Goal: Check status: Check status

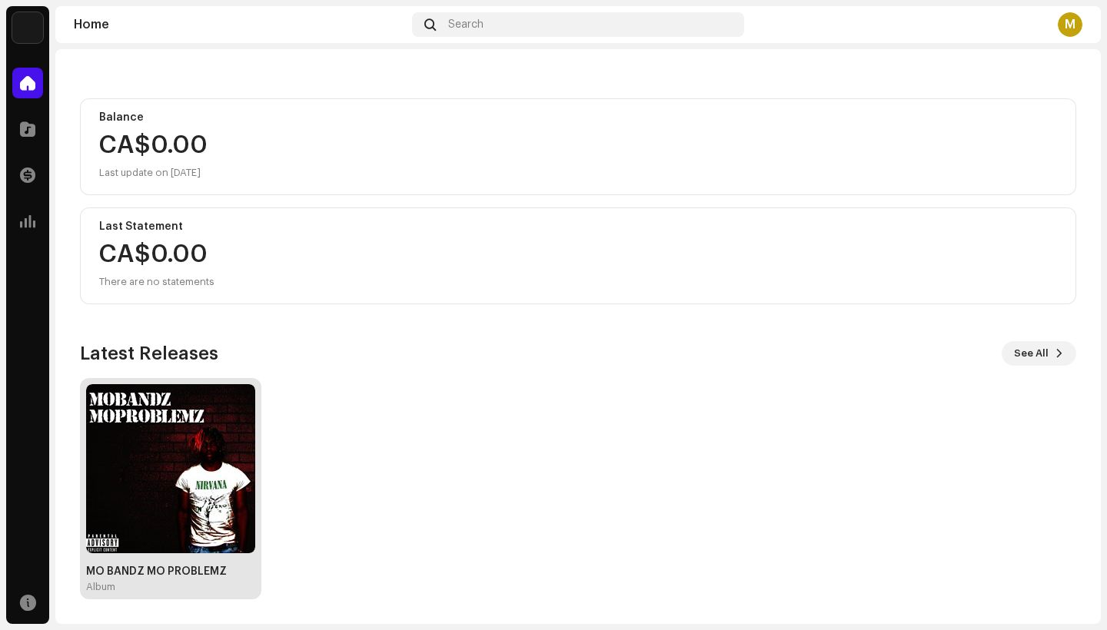
scroll to position [129, 0]
click at [179, 403] on img at bounding box center [170, 468] width 169 height 169
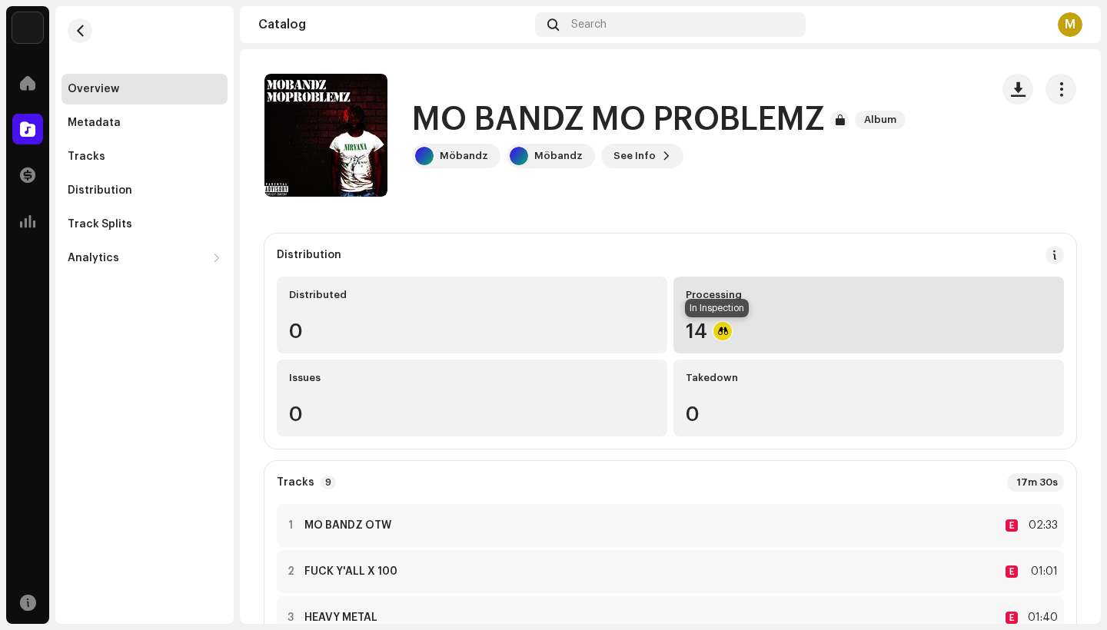
click at [721, 324] on div at bounding box center [722, 331] width 18 height 18
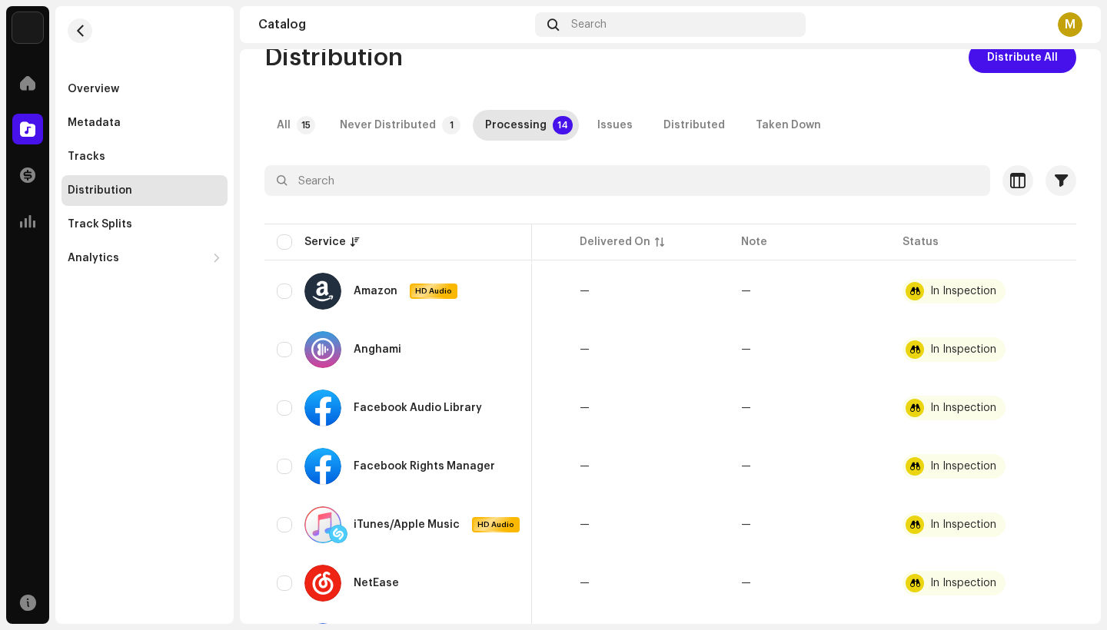
scroll to position [86, 0]
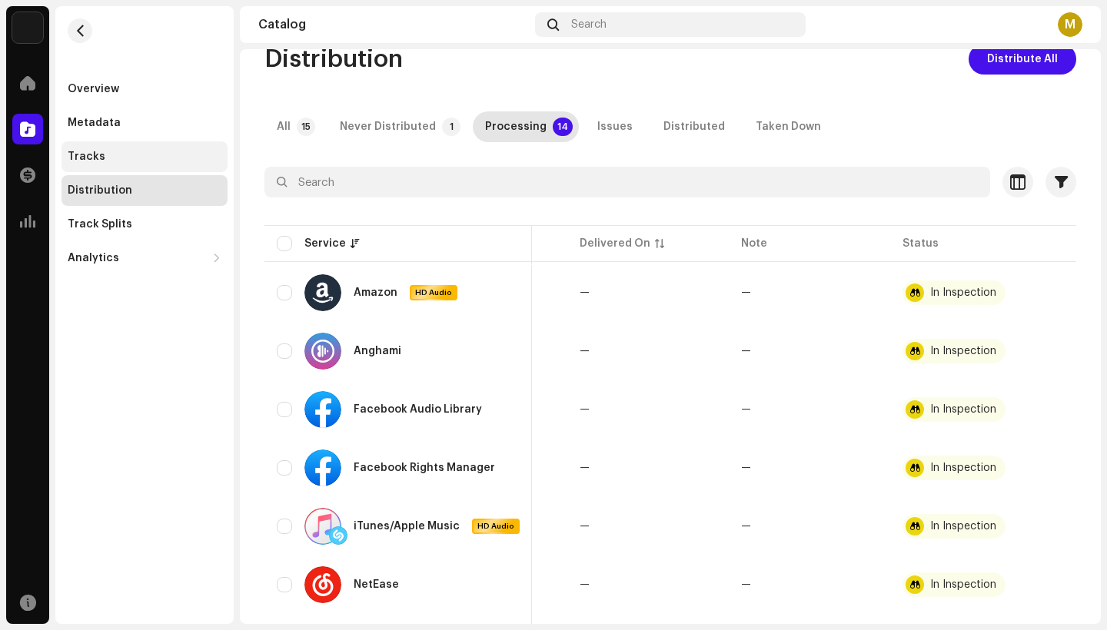
click at [181, 161] on div "Tracks" at bounding box center [145, 157] width 154 height 12
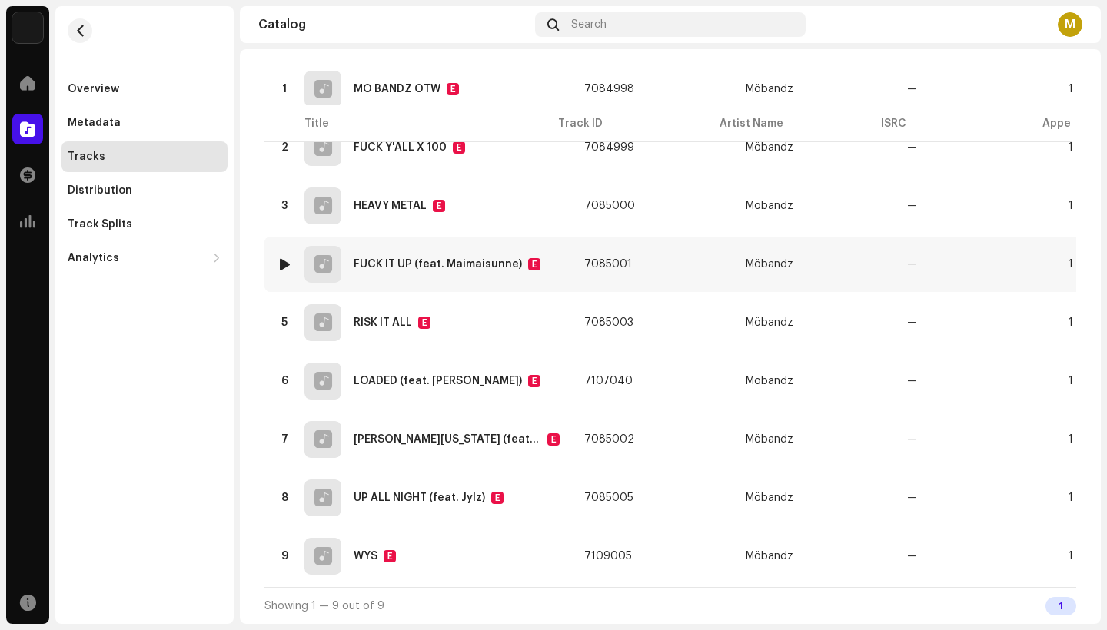
scroll to position [238, 0]
click at [12, 91] on div at bounding box center [27, 83] width 31 height 31
